Goal: Check status

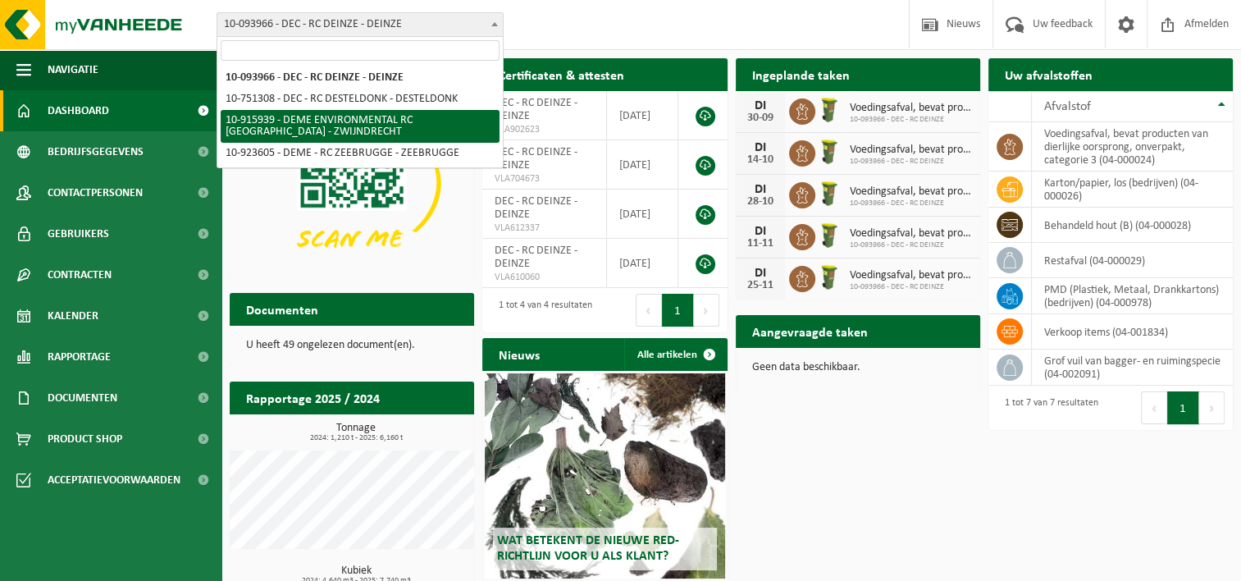
select select "127240"
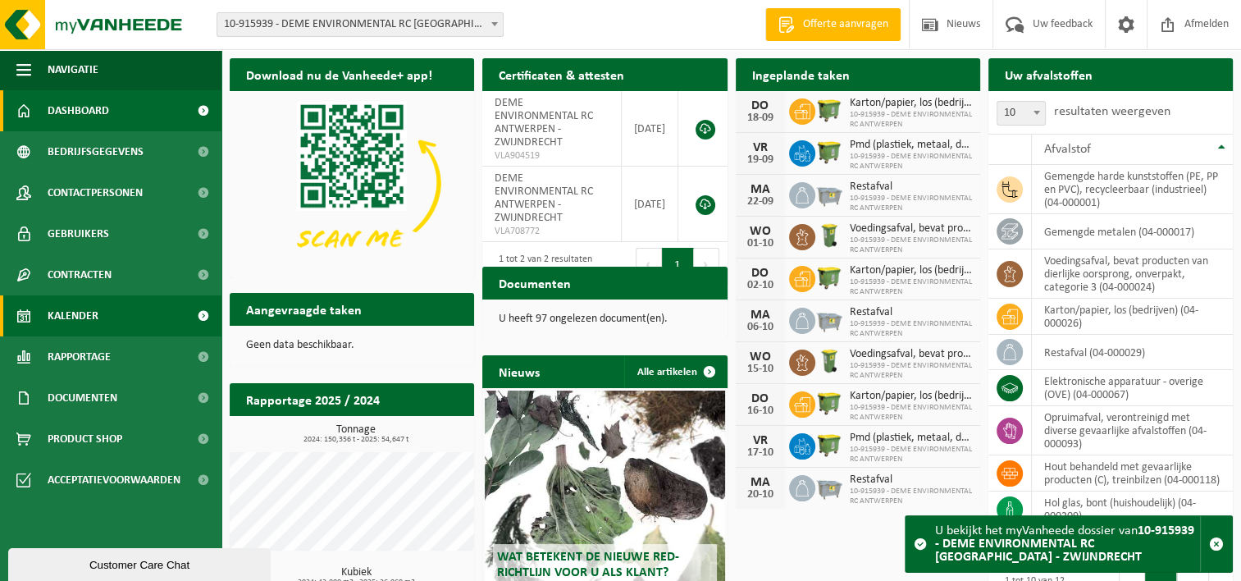
click at [107, 313] on link "Kalender" at bounding box center [111, 315] width 222 height 41
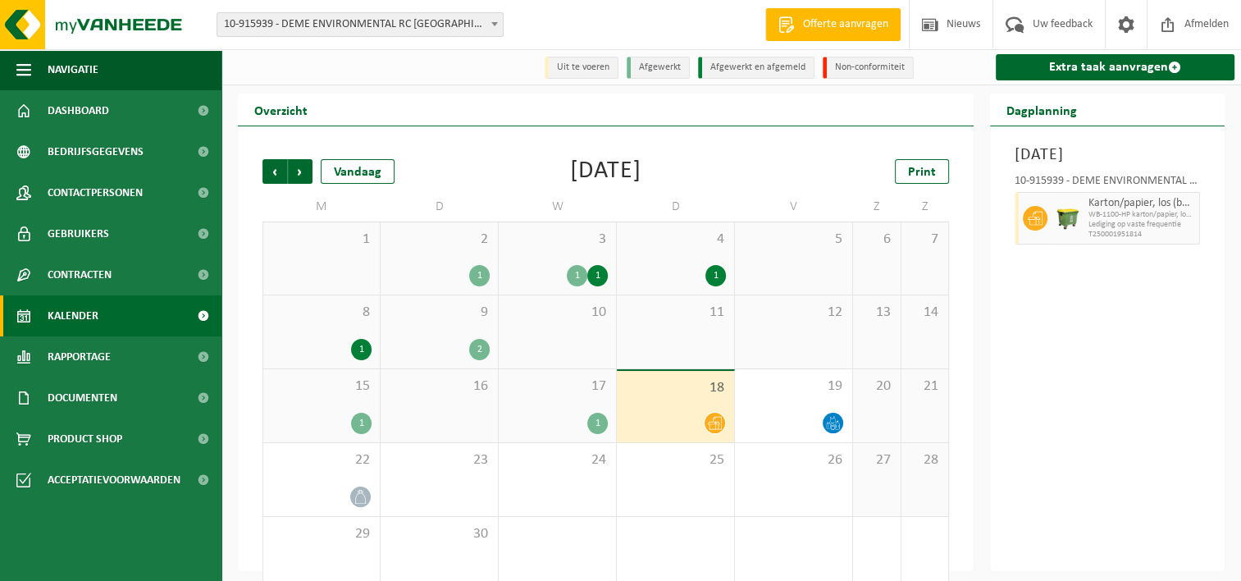
click at [351, 354] on div "1" at bounding box center [361, 349] width 21 height 21
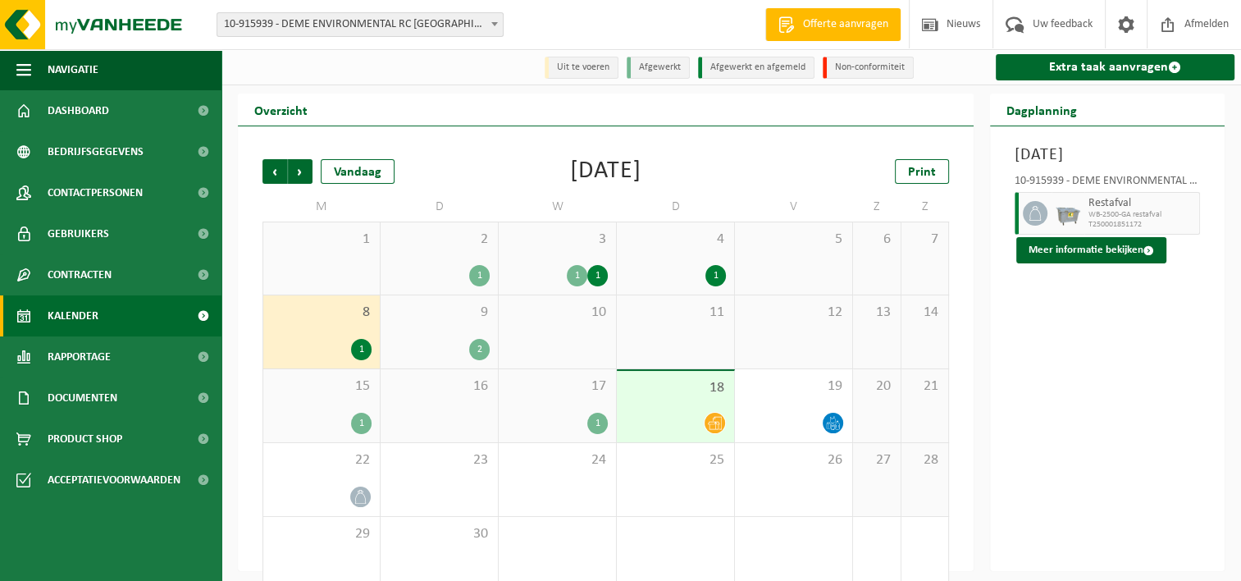
click at [576, 270] on div "1" at bounding box center [577, 275] width 21 height 21
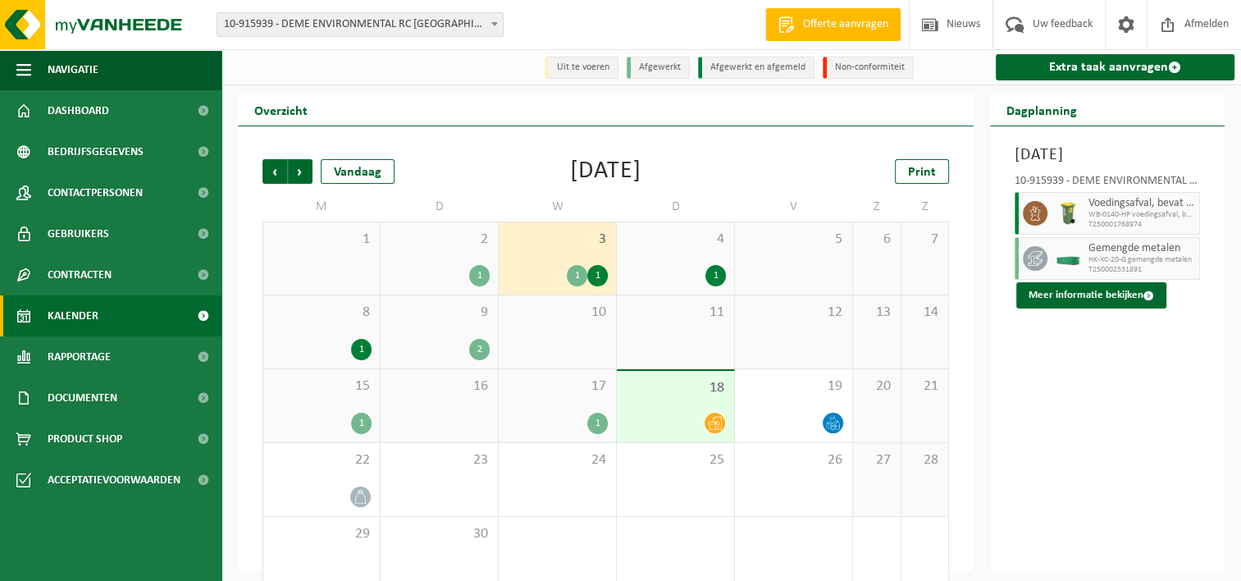
click at [482, 272] on div "1" at bounding box center [479, 275] width 21 height 21
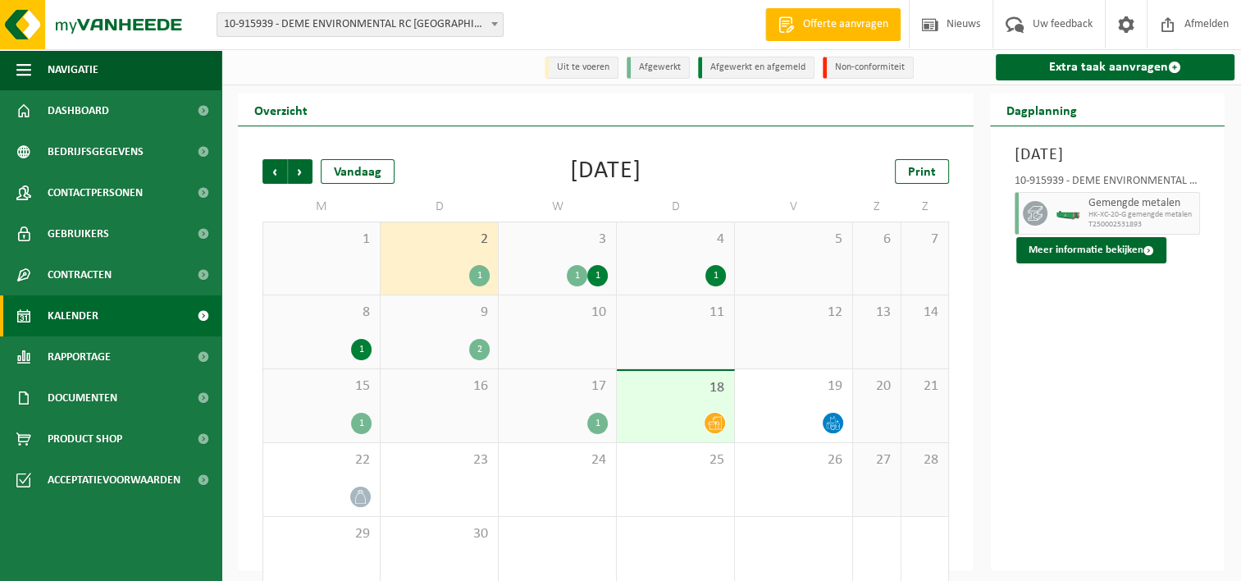
click at [489, 351] on div "2" at bounding box center [479, 349] width 21 height 21
